Goal: Navigation & Orientation: Find specific page/section

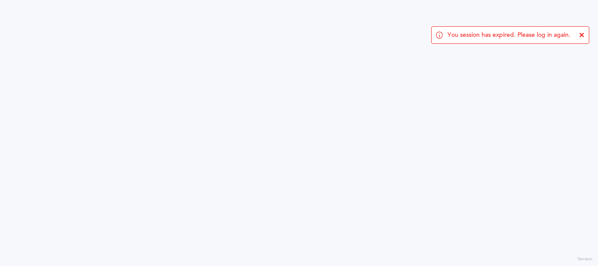
click at [41, 104] on div "You session has expired. Please log in again. Version:" at bounding box center [299, 133] width 598 height 266
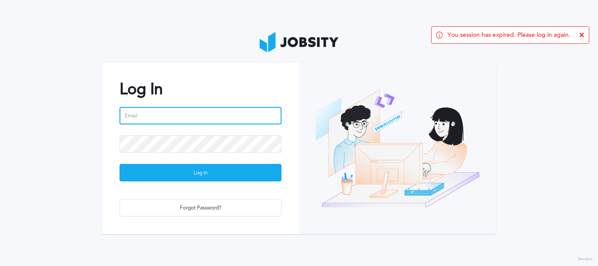
click at [210, 117] on input "email" at bounding box center [201, 116] width 162 height 18
click at [167, 107] on input "email" at bounding box center [201, 116] width 162 height 18
click at [162, 115] on input "email" at bounding box center [201, 116] width 162 height 18
type input "[PERSON_NAME][EMAIL_ADDRESS][PERSON_NAME][DOMAIN_NAME]"
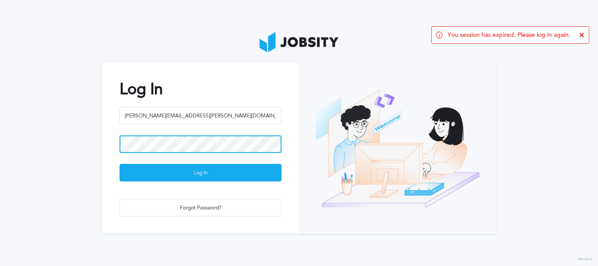
click at [120, 164] on button "Log In" at bounding box center [201, 173] width 162 height 18
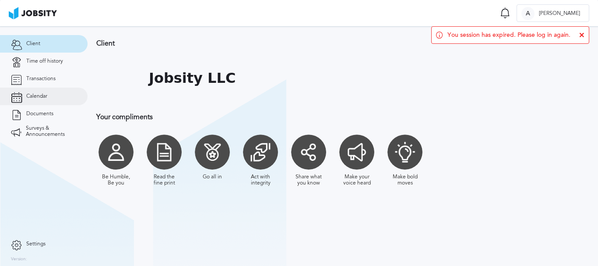
click at [49, 94] on link "Calendar" at bounding box center [44, 97] width 88 height 18
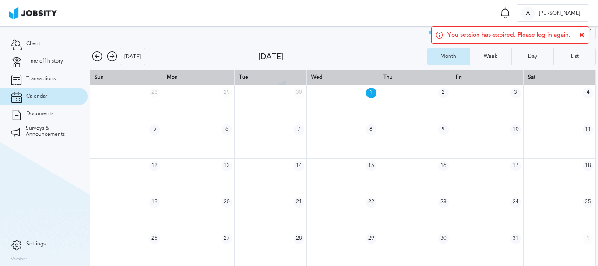
scroll to position [12, 0]
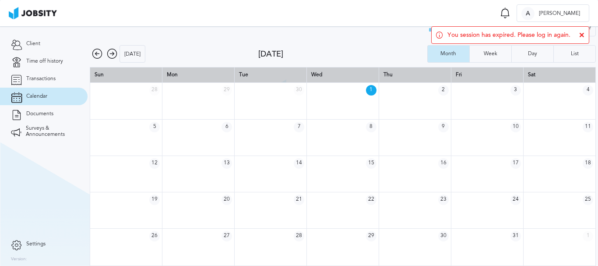
click at [109, 54] on icon at bounding box center [112, 54] width 11 height 11
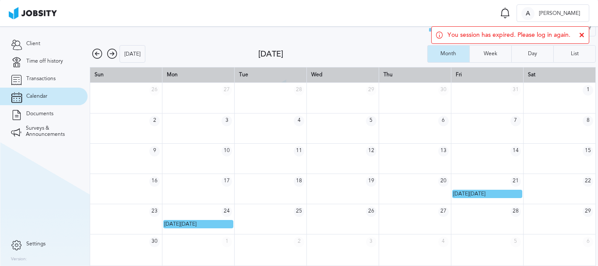
click at [98, 51] on icon at bounding box center [97, 54] width 11 height 11
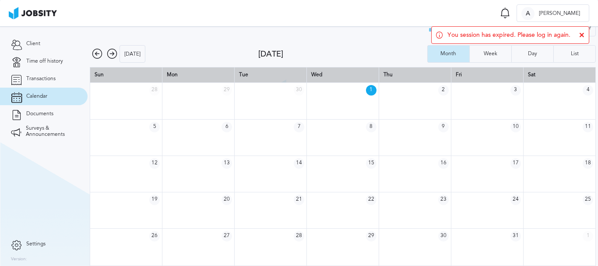
click at [110, 56] on icon at bounding box center [112, 54] width 11 height 11
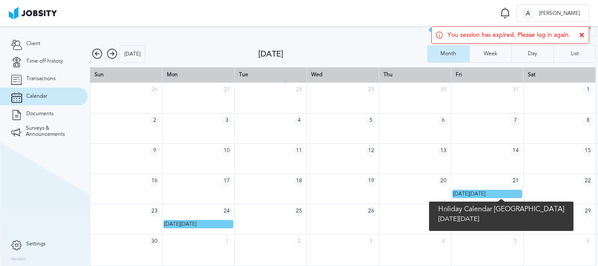
click at [385, 39] on div "Holidays Birthdays Time Off Filter Type Holidays Birthdays Time Off Apply" at bounding box center [343, 30] width 506 height 22
